Goal: Information Seeking & Learning: Find specific fact

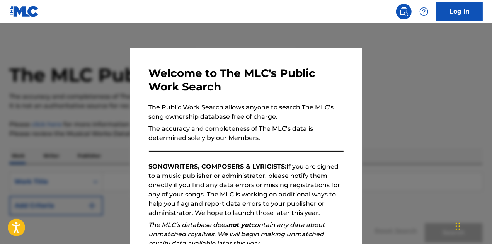
scroll to position [109, 0]
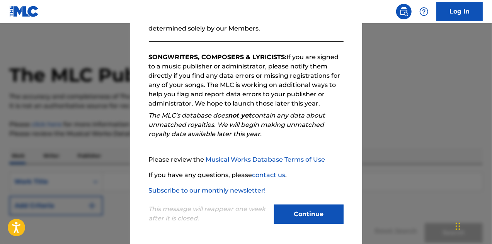
click at [318, 209] on button "Continue" at bounding box center [309, 213] width 70 height 19
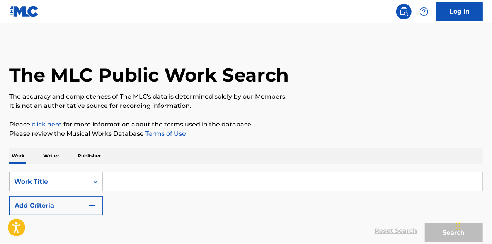
click at [46, 158] on p "Writer" at bounding box center [51, 156] width 20 height 16
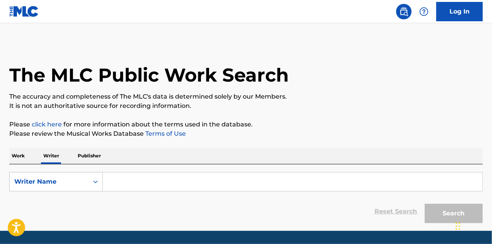
click at [138, 180] on input "Search Form" at bounding box center [293, 181] width 380 height 19
paste input "[PERSON_NAME]"
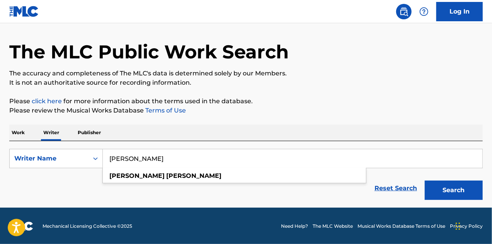
scroll to position [21, 0]
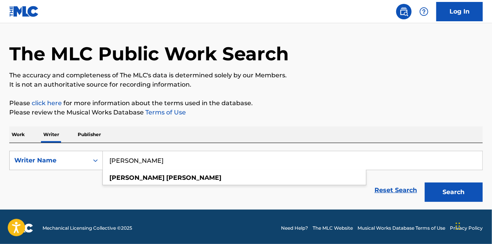
type input "[PERSON_NAME]"
click at [461, 189] on button "Search" at bounding box center [454, 191] width 58 height 19
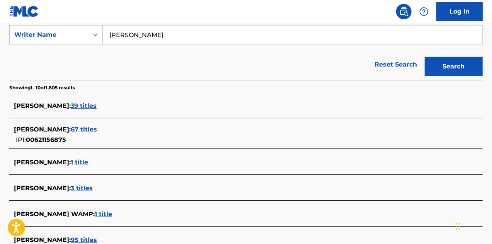
scroll to position [147, 0]
click at [97, 126] on span "67 titles" at bounding box center [84, 128] width 26 height 7
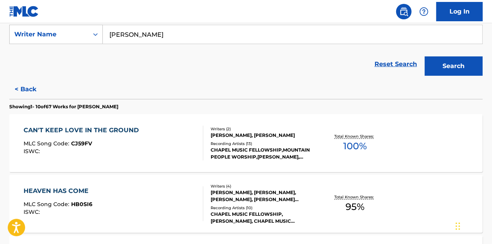
click at [200, 150] on div at bounding box center [200, 143] width 6 height 35
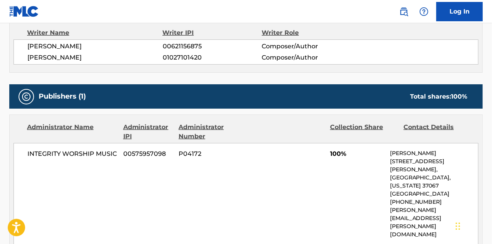
scroll to position [359, 0]
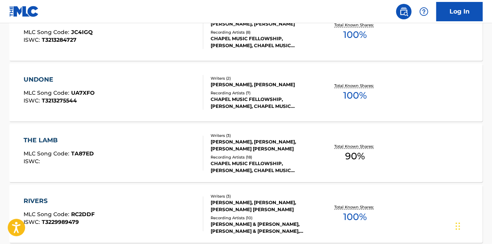
scroll to position [380, 0]
click at [132, 82] on div "UNDONE MLC Song Code : UA7XFO ISWC : T3213275544" at bounding box center [114, 92] width 180 height 35
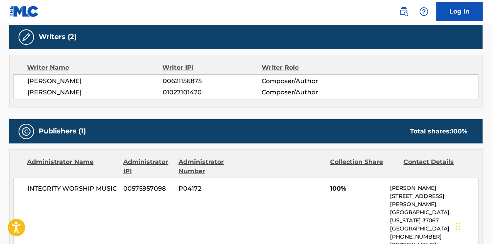
scroll to position [364, 0]
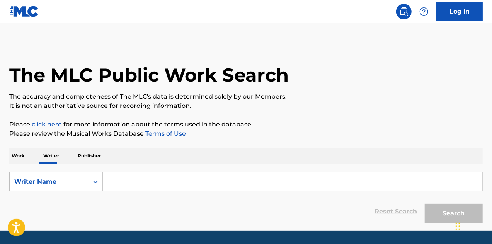
click at [151, 174] on input "Search Form" at bounding box center [293, 181] width 380 height 19
paste input "[PERSON_NAME]"
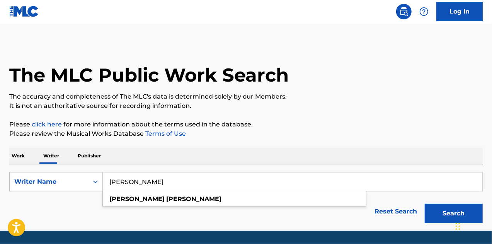
type input "[PERSON_NAME]"
click at [439, 211] on button "Search" at bounding box center [454, 213] width 58 height 19
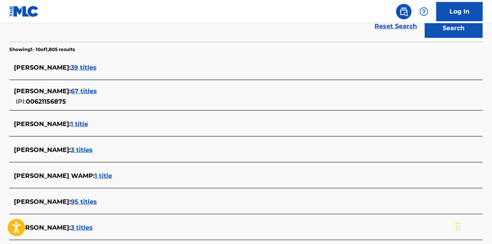
scroll to position [186, 0]
click at [95, 68] on span "39 titles" at bounding box center [84, 66] width 26 height 7
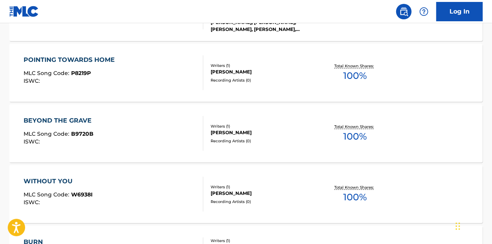
scroll to position [402, 0]
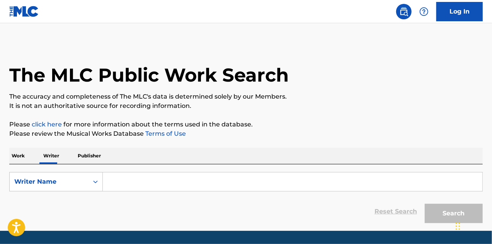
click at [132, 193] on form "SearchWithCriteriab5d1ea69-e0c4-4c8f-9853-407537a01ee5 Writer Name Reset Search…" at bounding box center [246, 199] width 474 height 55
click at [128, 182] on input "Search Form" at bounding box center [293, 181] width 380 height 19
paste input "[PERSON_NAME]"
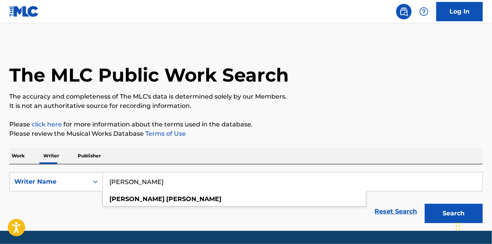
type input "[PERSON_NAME]"
click at [434, 207] on button "Search" at bounding box center [454, 213] width 58 height 19
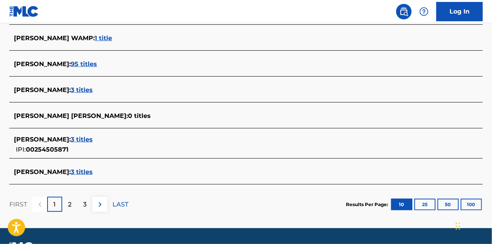
scroll to position [336, 0]
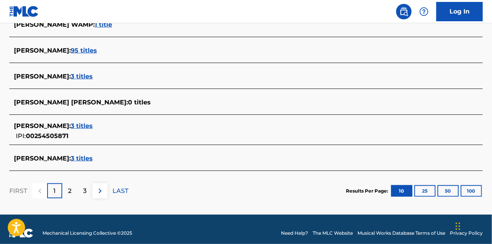
click at [71, 188] on p "2" at bounding box center [69, 190] width 3 height 9
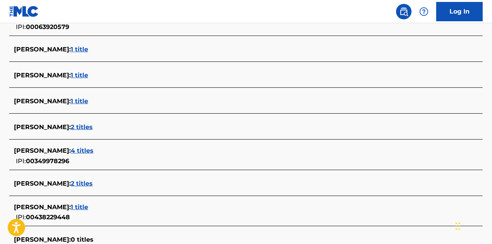
scroll to position [352, 0]
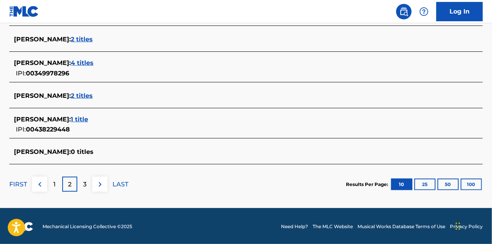
click at [88, 184] on div "3" at bounding box center [84, 184] width 15 height 15
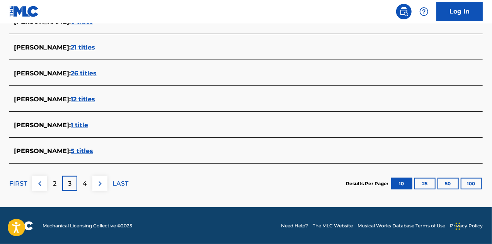
scroll to position [0, 0]
